Goal: Task Accomplishment & Management: Manage account settings

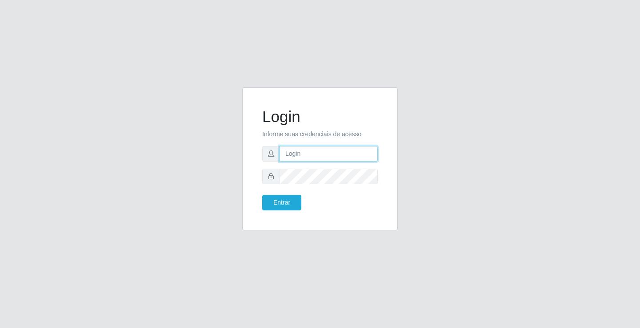
click at [298, 150] on input "text" at bounding box center [328, 154] width 98 height 16
type input "william@ideal"
click at [262, 195] on button "Entrar" at bounding box center [281, 203] width 39 height 16
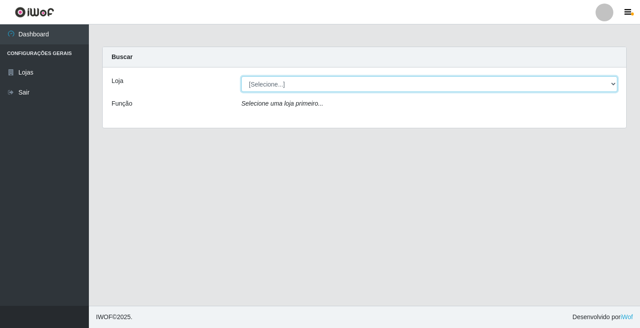
click at [345, 85] on select "[Selecione...] Ideal - Conceição" at bounding box center [429, 84] width 376 height 16
select select "231"
click at [241, 76] on select "[Selecione...] Ideal - Conceição" at bounding box center [429, 84] width 376 height 16
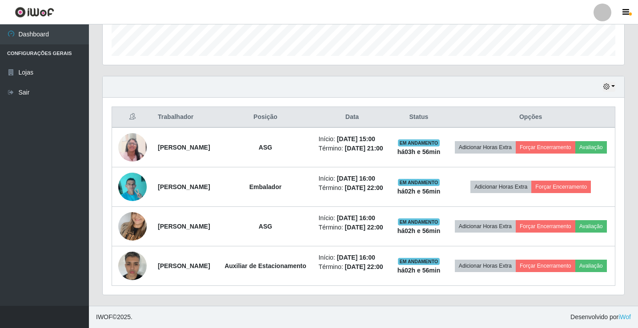
scroll to position [288, 0]
click at [44, 87] on link "Sair" at bounding box center [44, 93] width 89 height 20
